Goal: Navigation & Orientation: Understand site structure

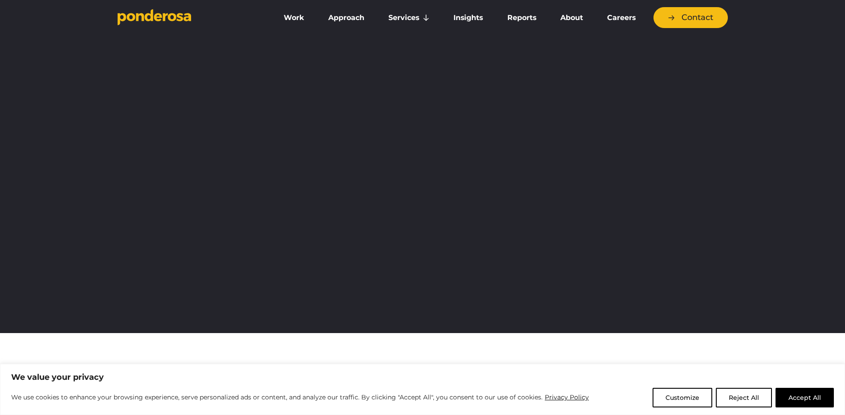
click at [572, 16] on link "About" at bounding box center [571, 17] width 43 height 19
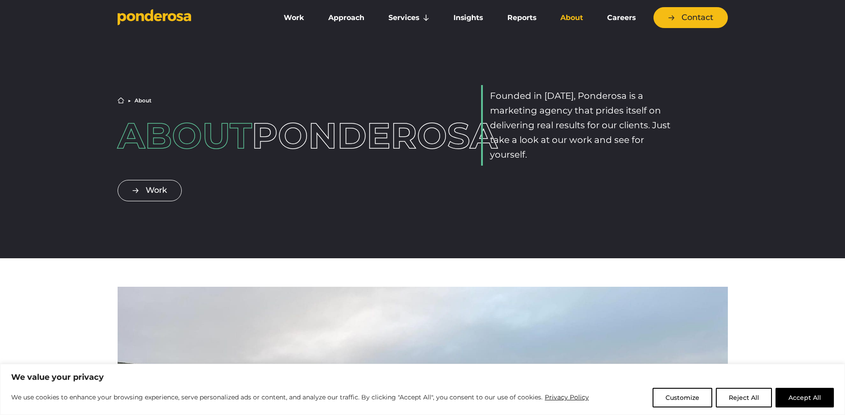
click at [299, 17] on link "Work" at bounding box center [294, 17] width 41 height 19
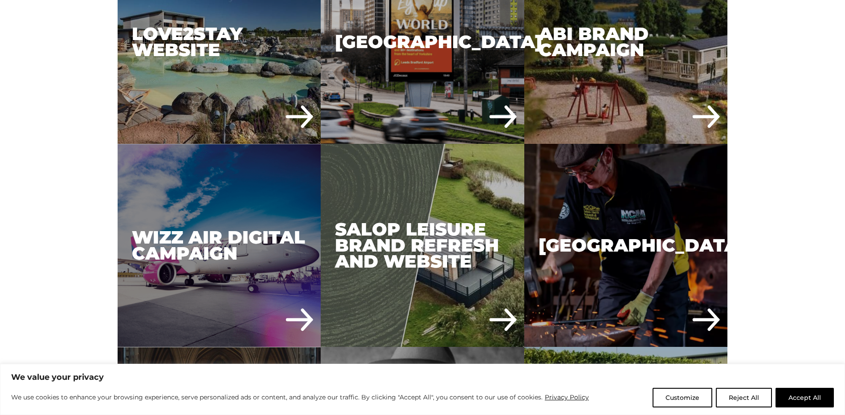
scroll to position [2005, 0]
